Goal: Task Accomplishment & Management: Complete application form

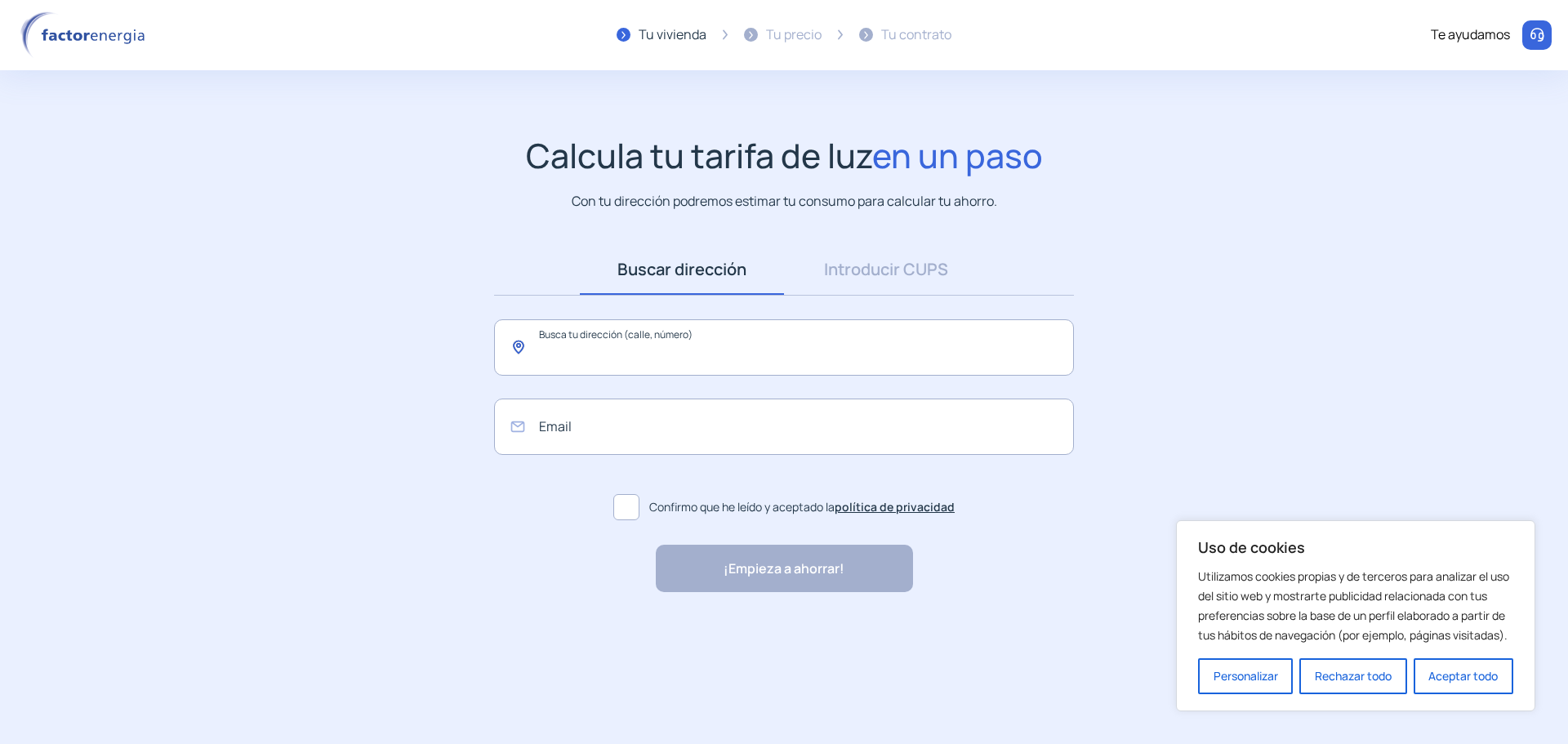
click at [634, 357] on input "text" at bounding box center [784, 347] width 580 height 56
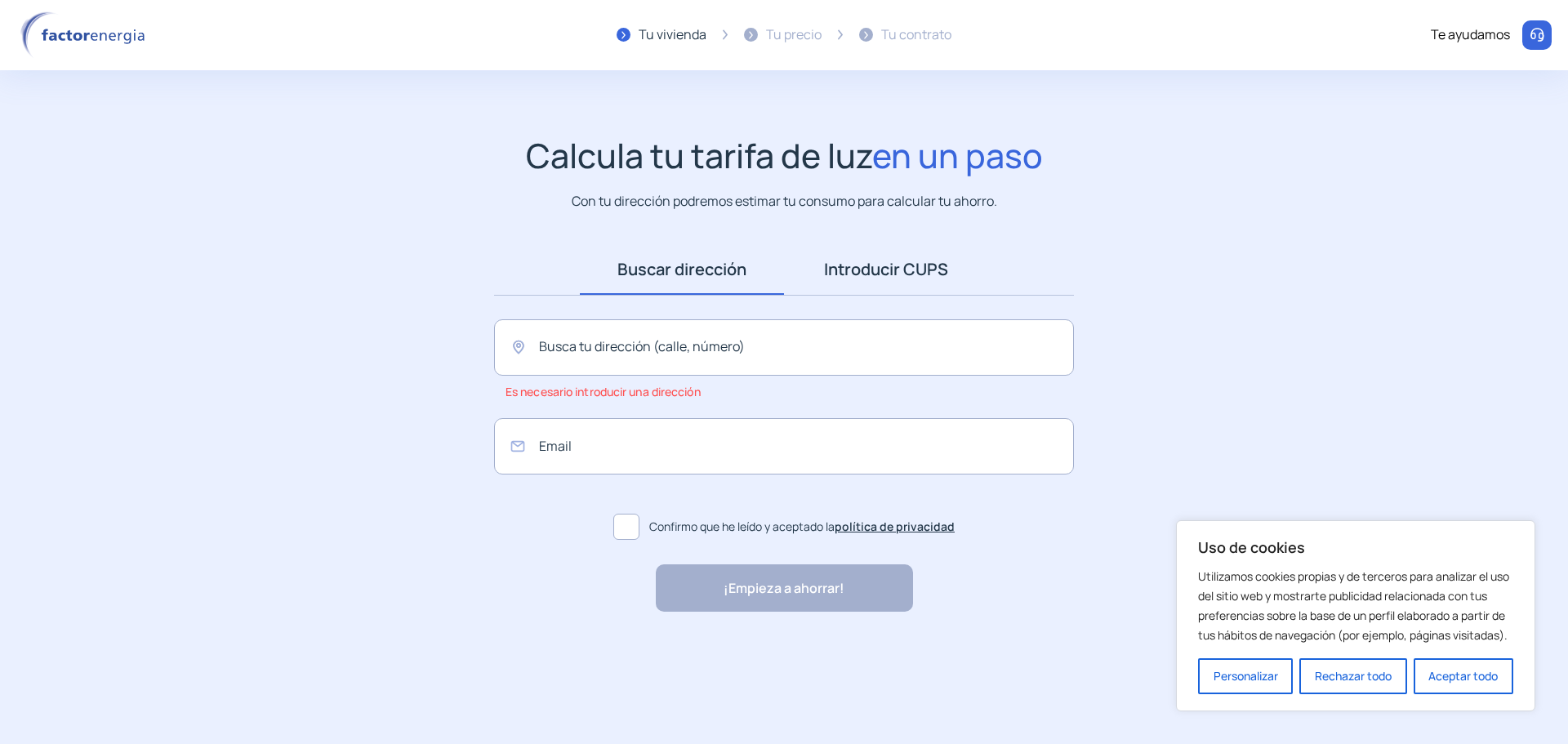
click at [895, 273] on link "Introducir CUPS" at bounding box center [885, 269] width 204 height 51
drag, startPoint x: 653, startPoint y: 276, endPoint x: 632, endPoint y: 313, distance: 42.5
click at [653, 278] on link "Buscar dirección" at bounding box center [682, 269] width 204 height 51
click at [618, 335] on input "text" at bounding box center [784, 347] width 580 height 56
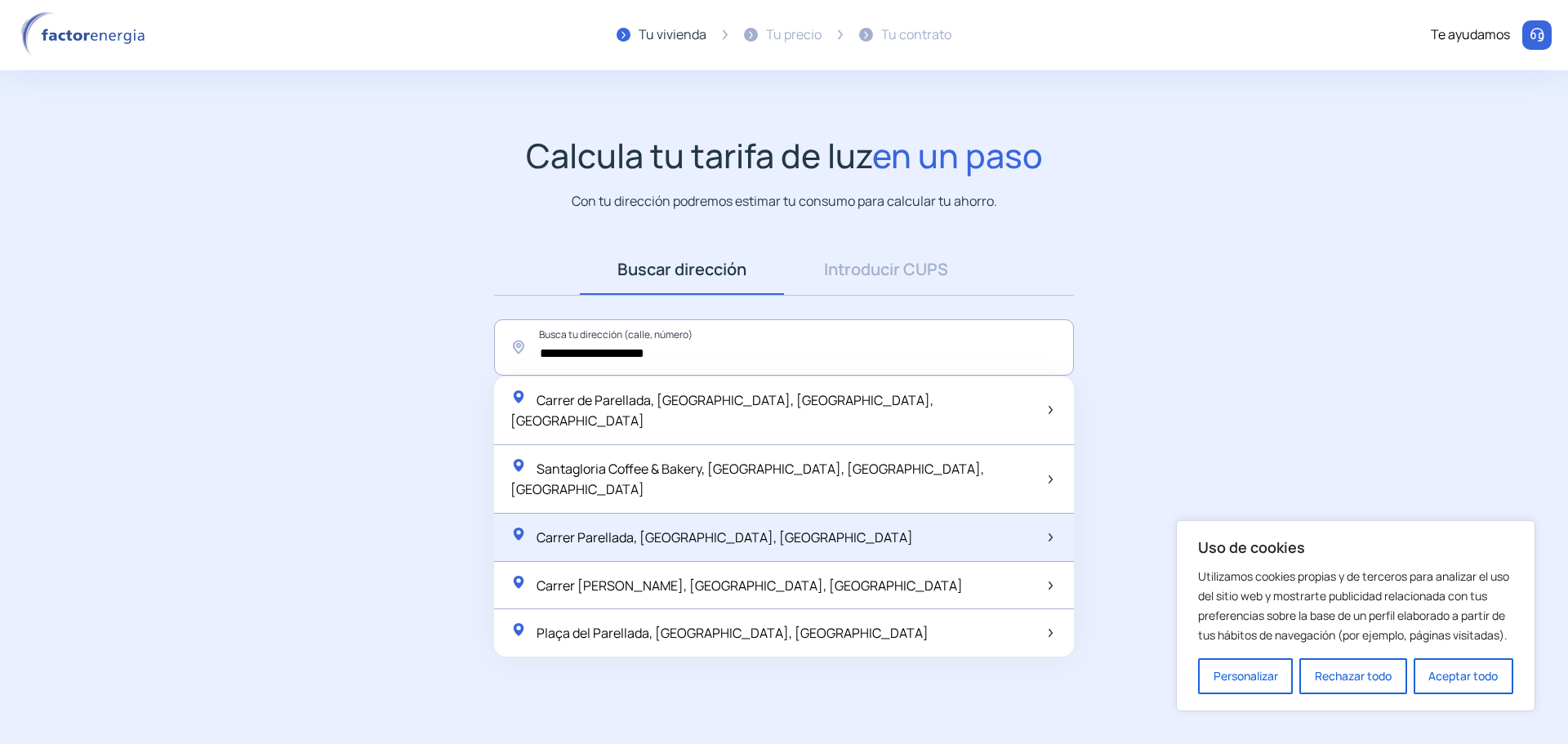
click at [599, 528] on span "Carrer Parellada, [GEOGRAPHIC_DATA], [GEOGRAPHIC_DATA]" at bounding box center [724, 537] width 377 height 18
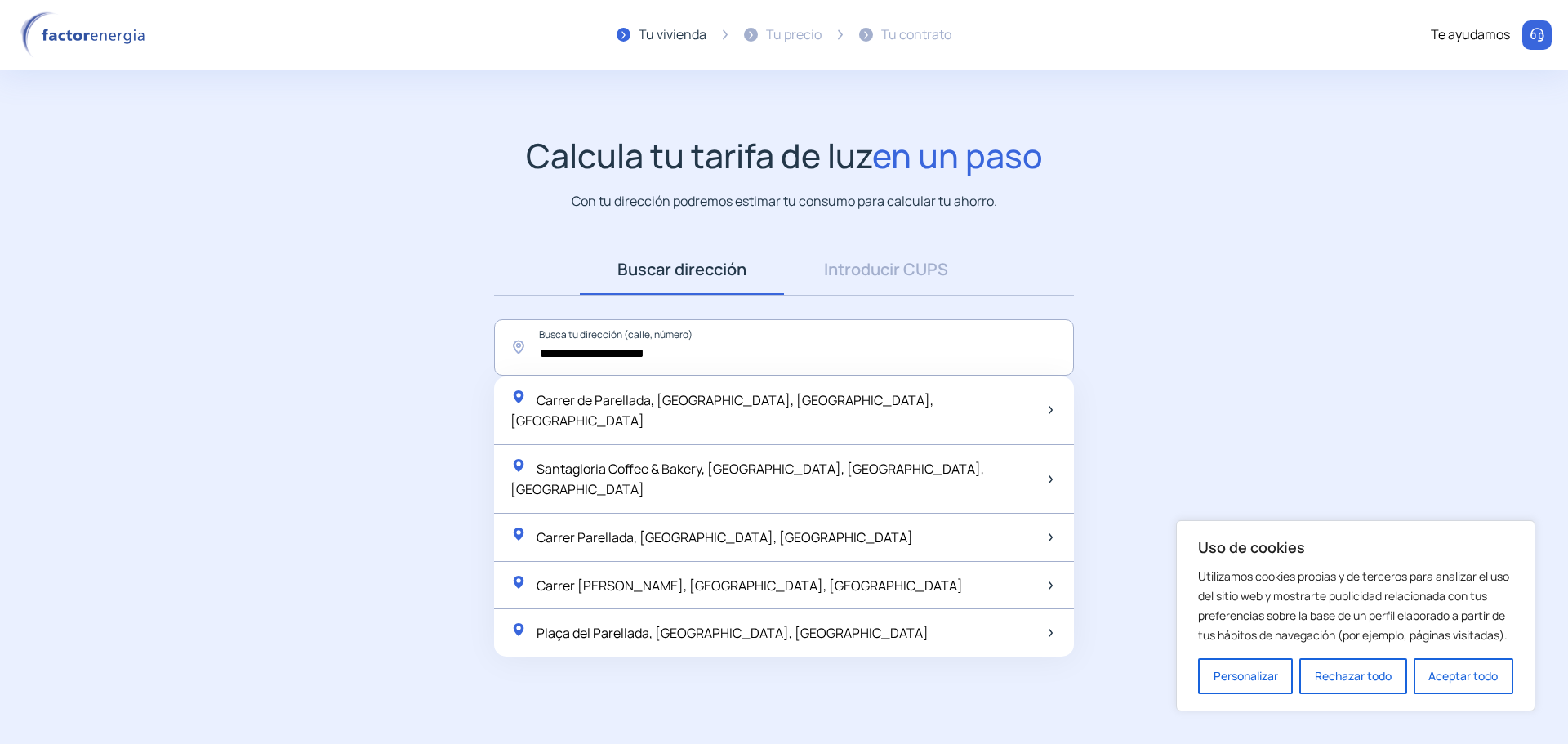
type input "**********"
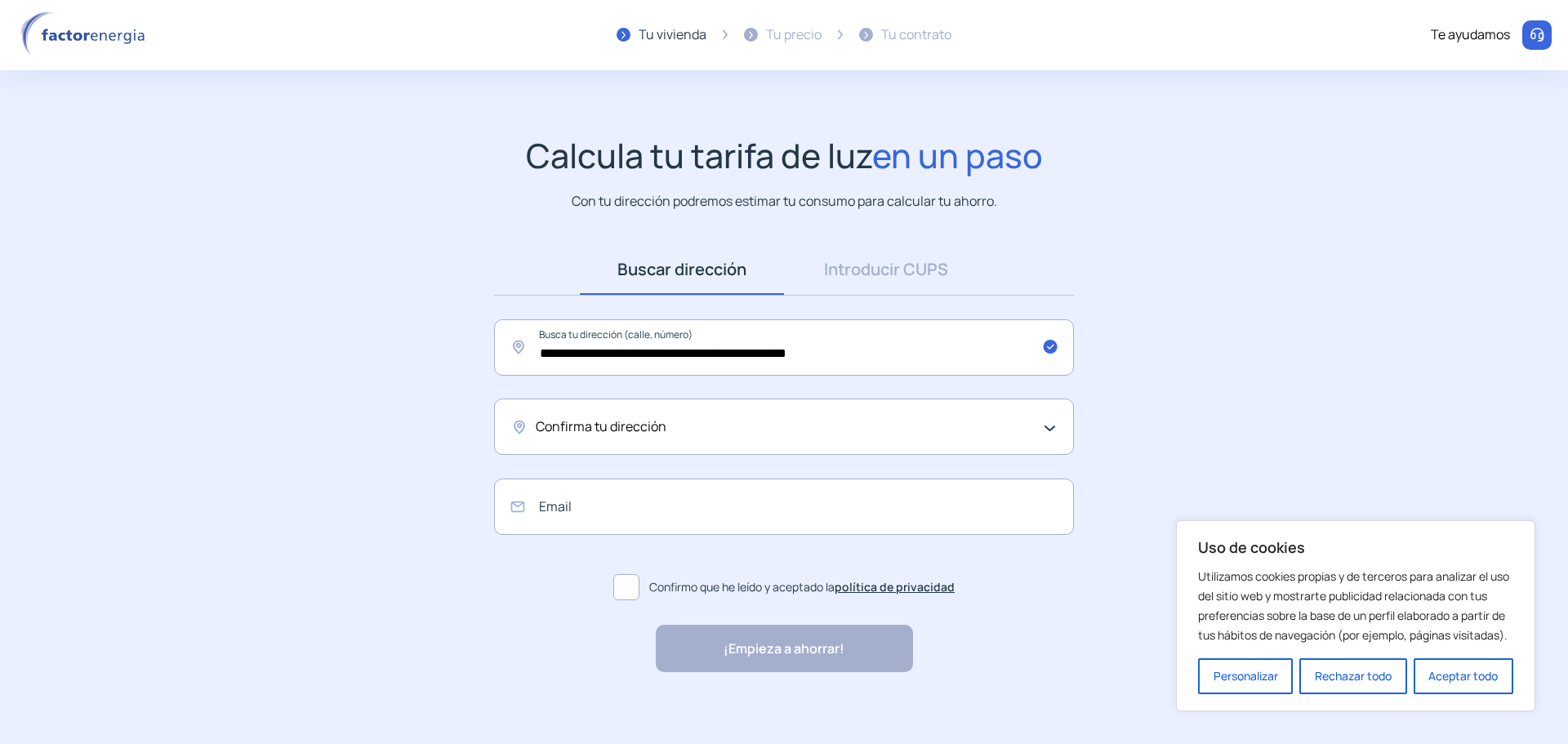
click at [584, 416] on span "Confirma tu dirección" at bounding box center [601, 427] width 131 height 22
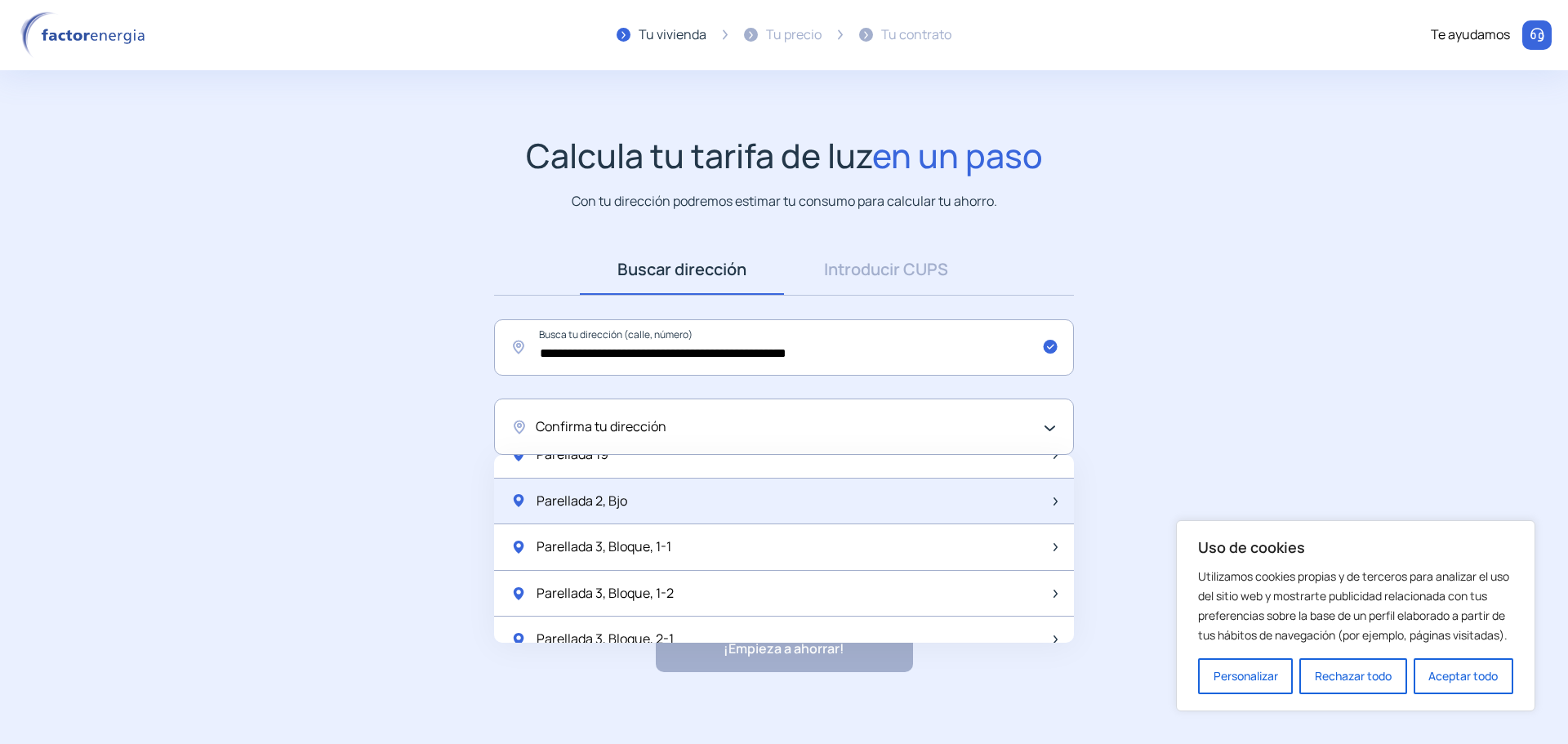
scroll to position [1143, 0]
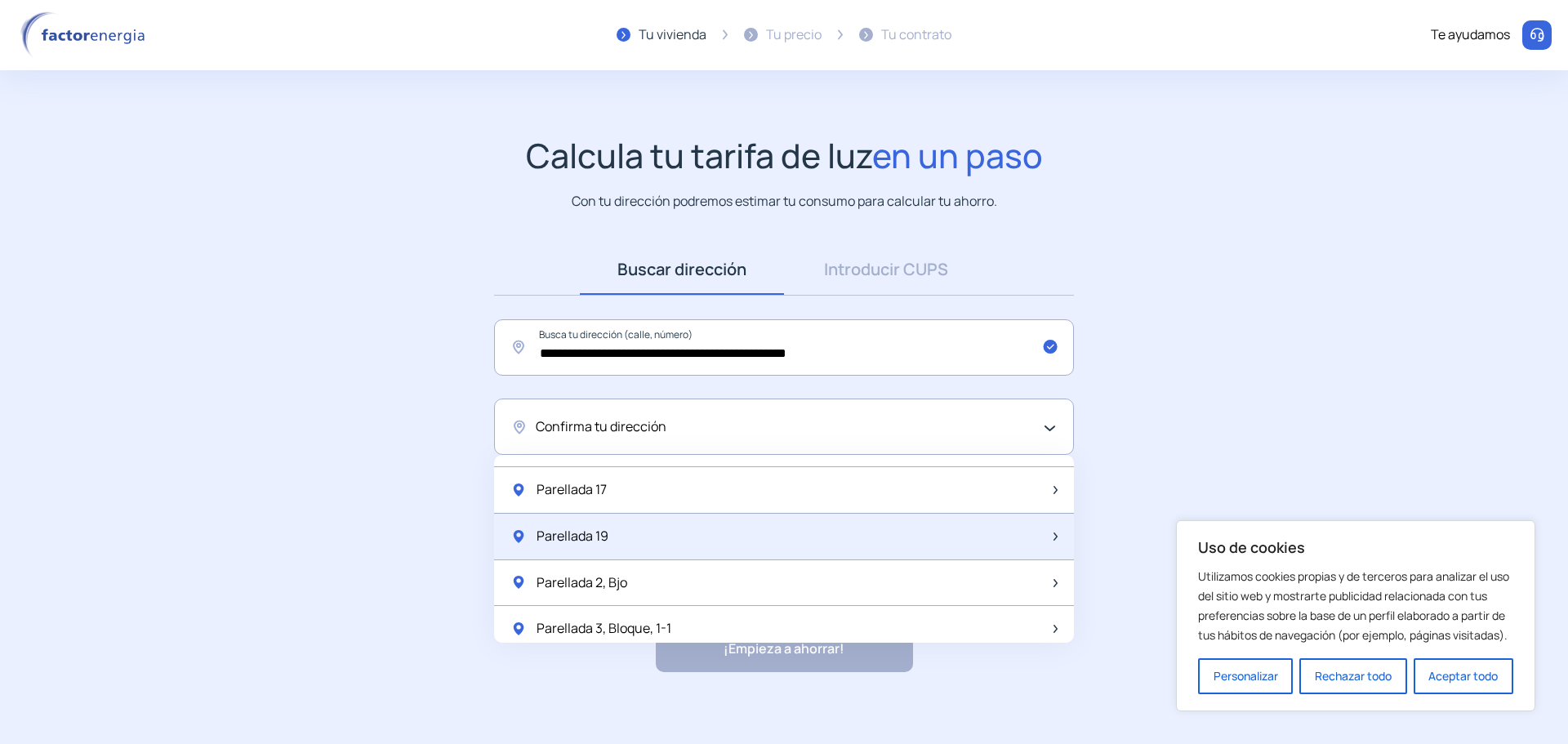
click at [622, 525] on div "Parellada 19" at bounding box center [784, 537] width 580 height 47
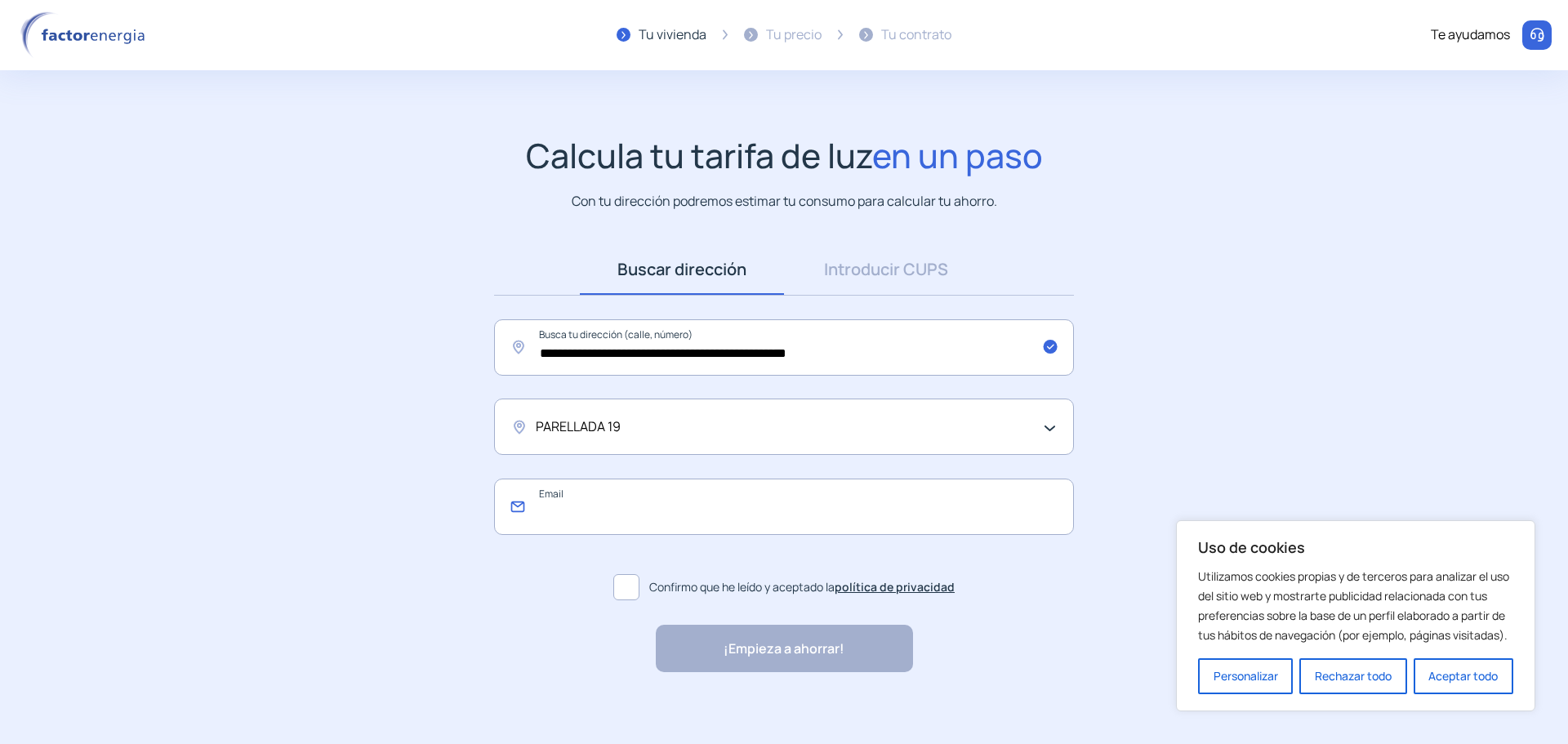
click at [623, 523] on input "email" at bounding box center [784, 506] width 580 height 56
type input "**********"
click at [620, 584] on span at bounding box center [626, 587] width 26 height 26
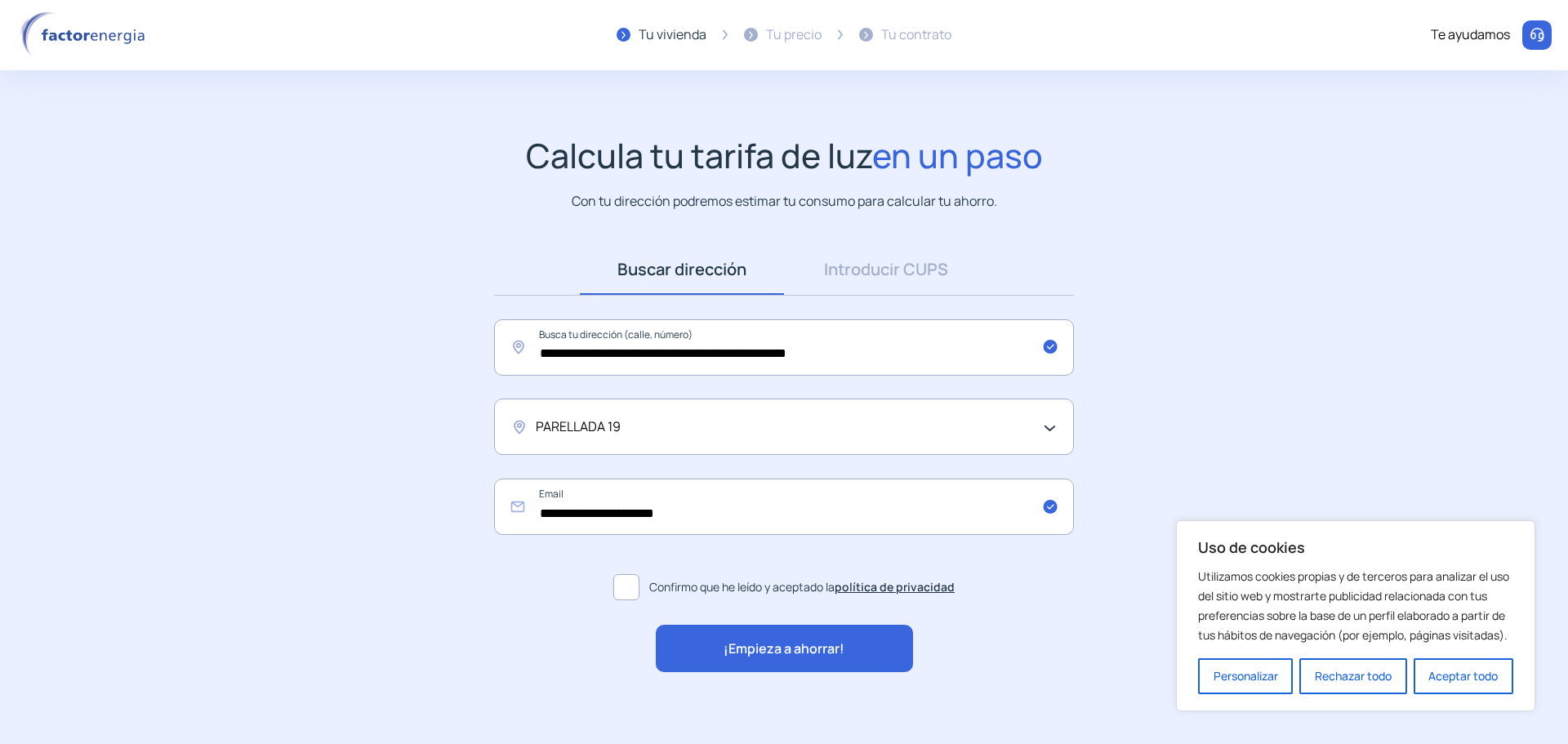
click at [775, 643] on span "¡Empieza a ahorrar!" at bounding box center [784, 649] width 121 height 22
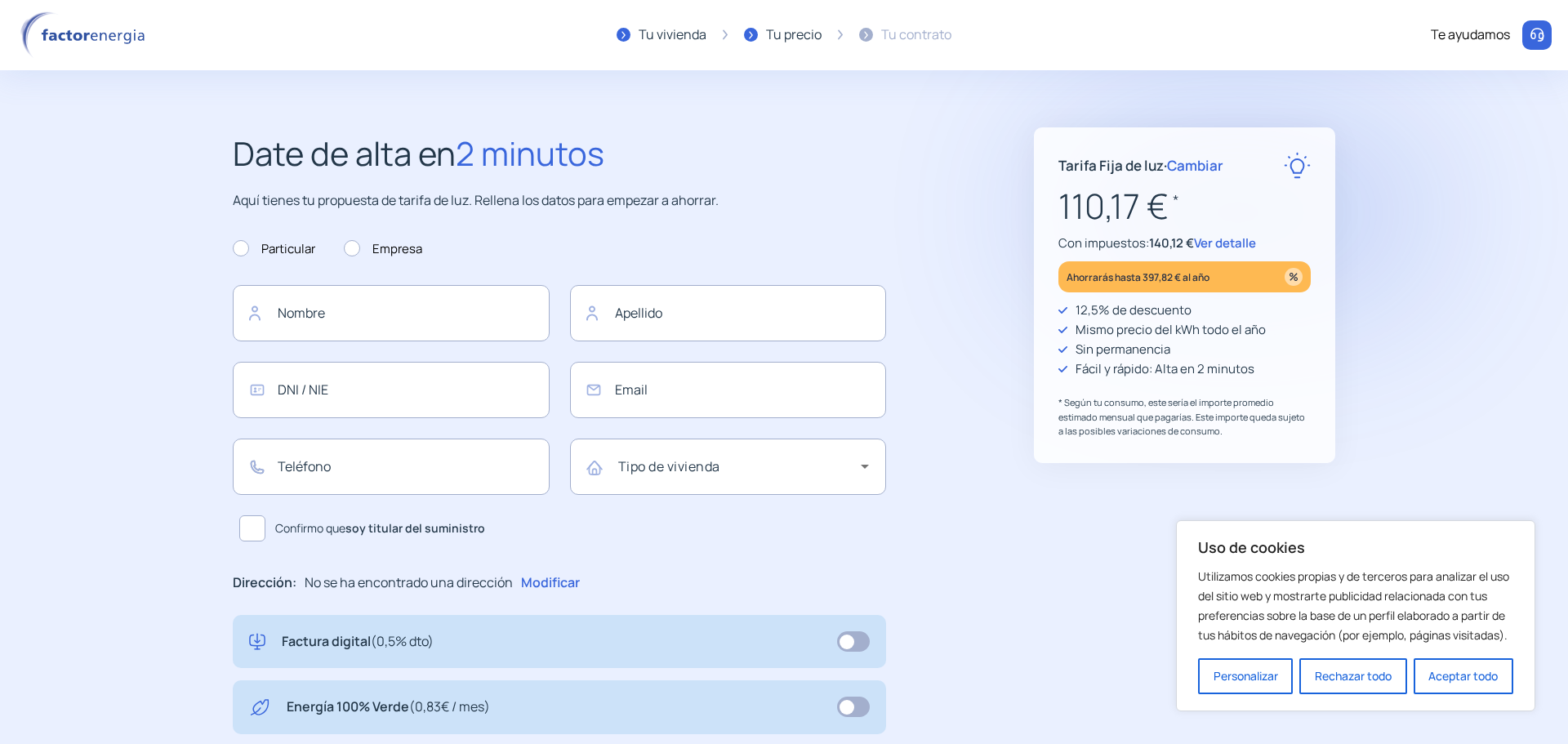
type input "**********"
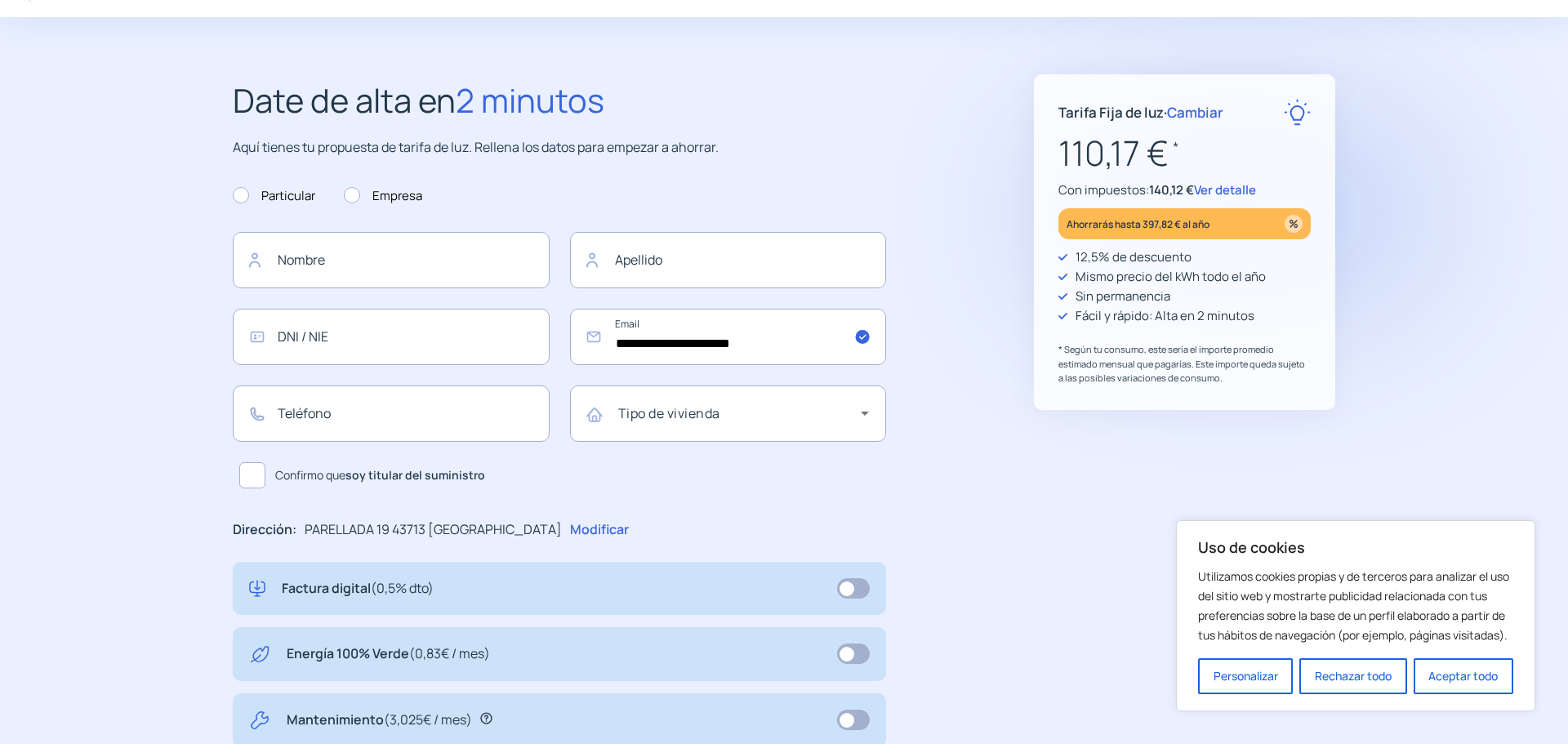
scroll to position [82, 0]
